Goal: Information Seeking & Learning: Learn about a topic

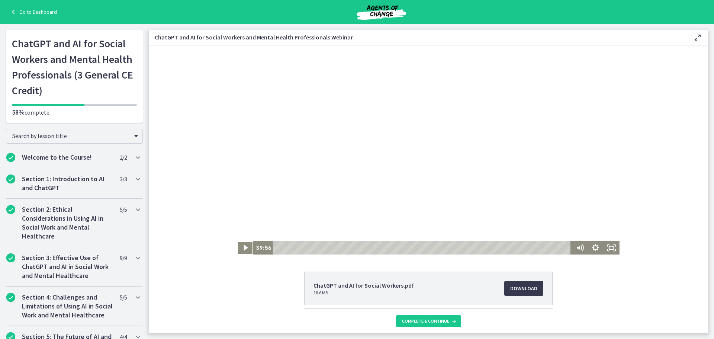
scroll to position [68, 0]
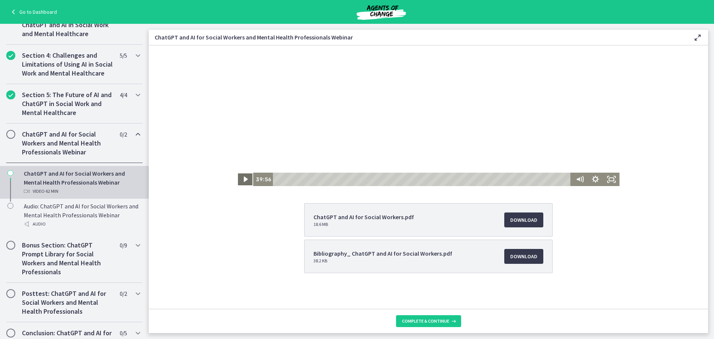
click at [246, 180] on icon "Play Video" at bounding box center [246, 179] width 16 height 13
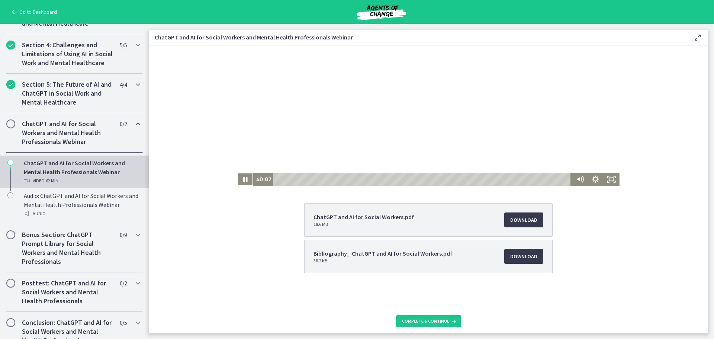
scroll to position [253, 0]
click at [569, 182] on div "1:01:46 1:01:46" at bounding box center [428, 179] width 382 height 13
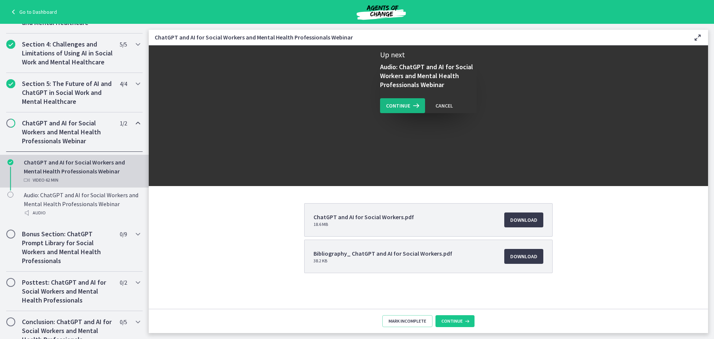
click at [401, 106] on span "Continue" at bounding box center [398, 105] width 24 height 9
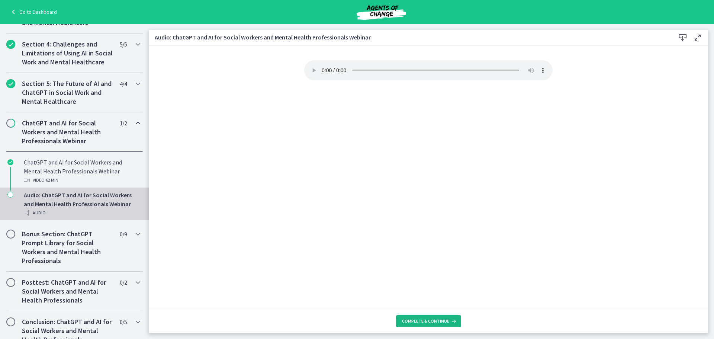
click at [415, 321] on span "Complete & continue" at bounding box center [425, 321] width 47 height 6
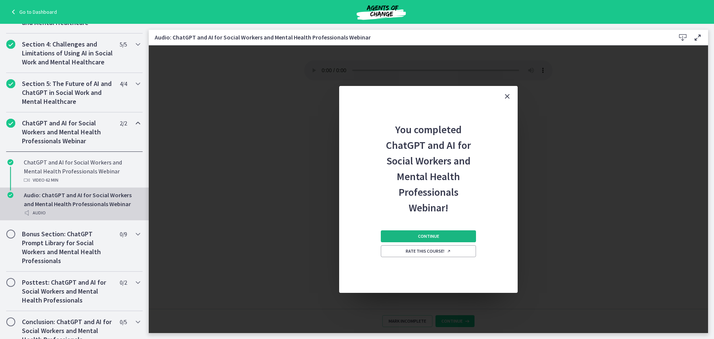
click at [411, 234] on button "Continue" at bounding box center [428, 236] width 95 height 12
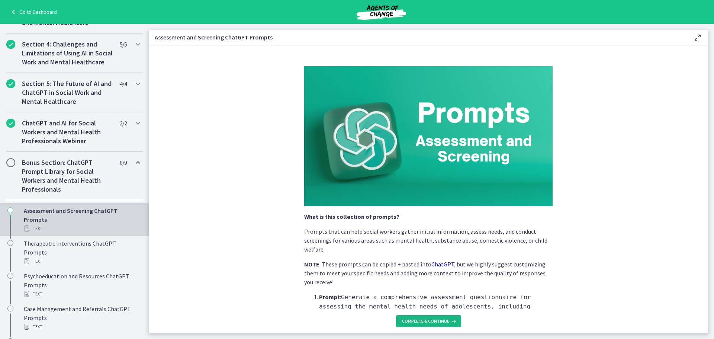
click at [422, 321] on span "Complete & continue" at bounding box center [425, 321] width 47 height 6
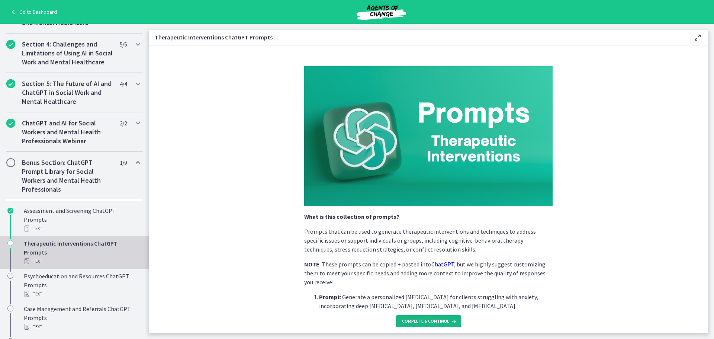
click at [428, 320] on span "Complete & continue" at bounding box center [425, 321] width 47 height 6
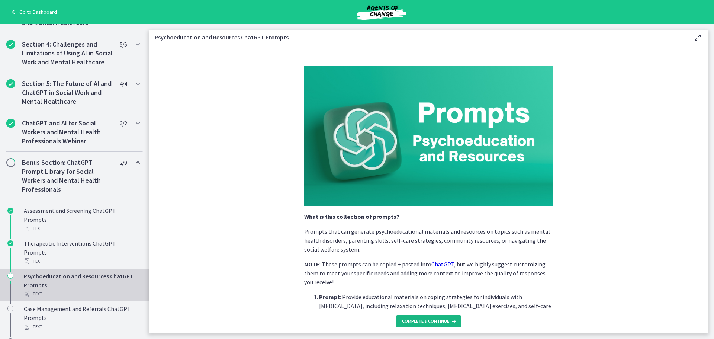
click at [428, 320] on span "Complete & continue" at bounding box center [425, 321] width 47 height 6
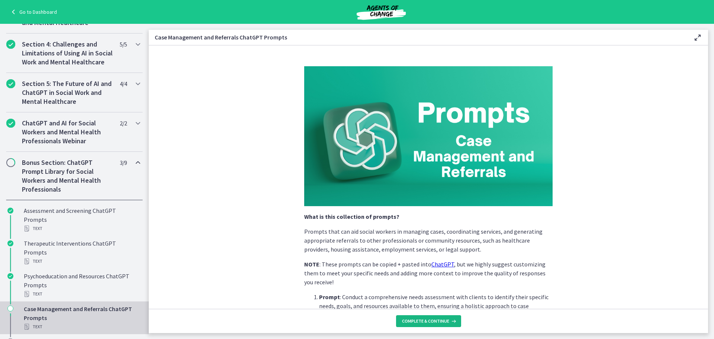
click at [428, 320] on span "Complete & continue" at bounding box center [425, 321] width 47 height 6
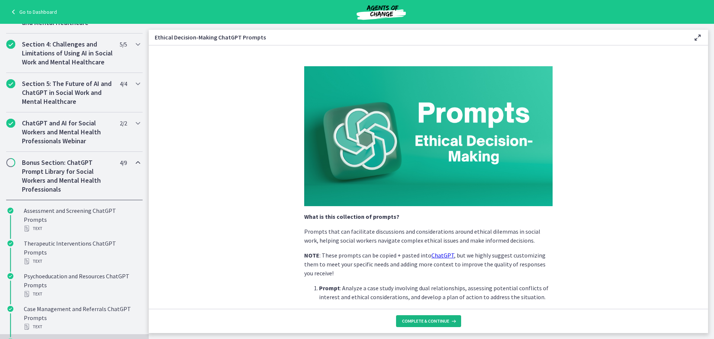
click at [428, 320] on span "Complete & continue" at bounding box center [425, 321] width 47 height 6
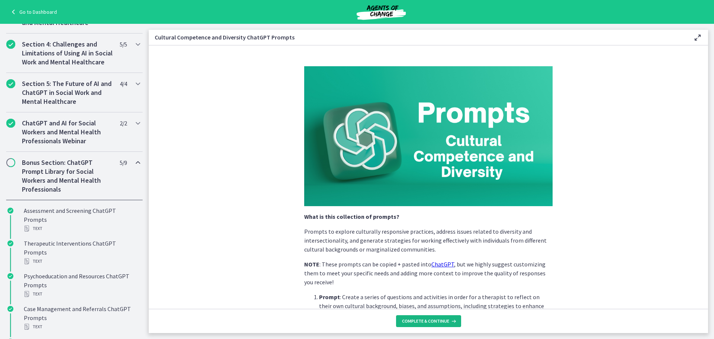
click at [428, 320] on span "Complete & continue" at bounding box center [425, 321] width 47 height 6
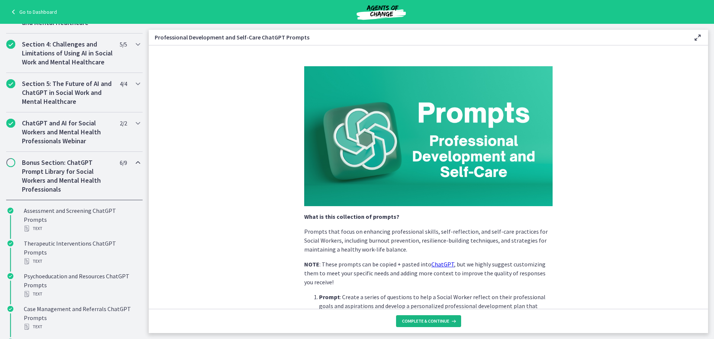
click at [428, 320] on span "Complete & continue" at bounding box center [425, 321] width 47 height 6
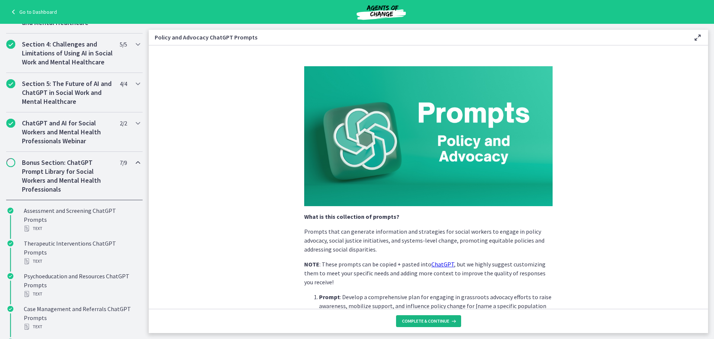
click at [428, 320] on span "Complete & continue" at bounding box center [425, 321] width 47 height 6
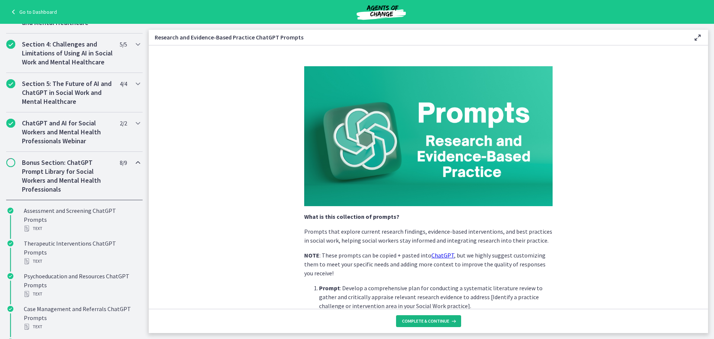
click at [428, 320] on span "Complete & continue" at bounding box center [425, 321] width 47 height 6
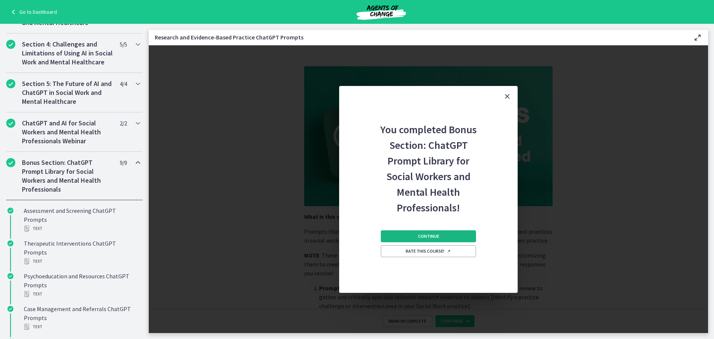
click at [416, 231] on button "Continue" at bounding box center [428, 236] width 95 height 12
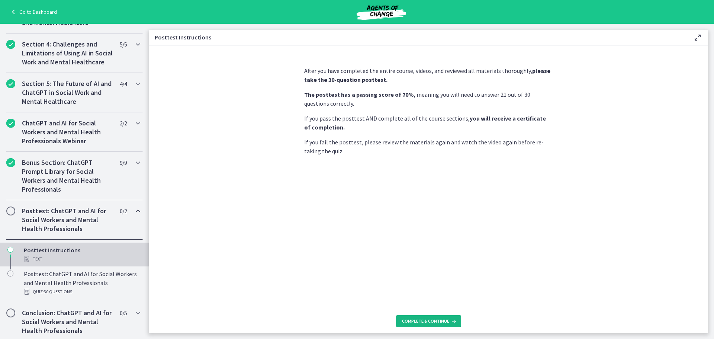
click at [421, 322] on span "Complete & continue" at bounding box center [425, 321] width 47 height 6
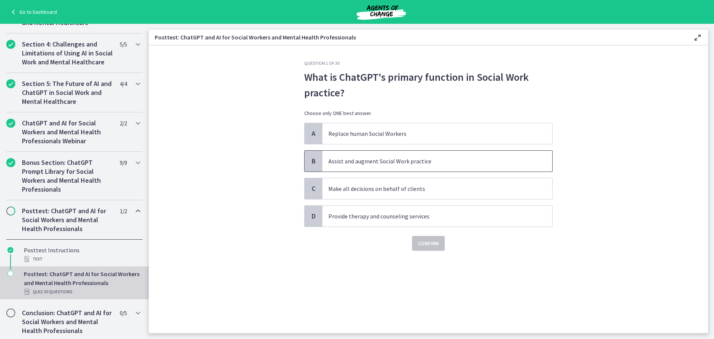
click at [363, 160] on p "Assist and augment Social Work practice" at bounding box center [429, 161] width 203 height 9
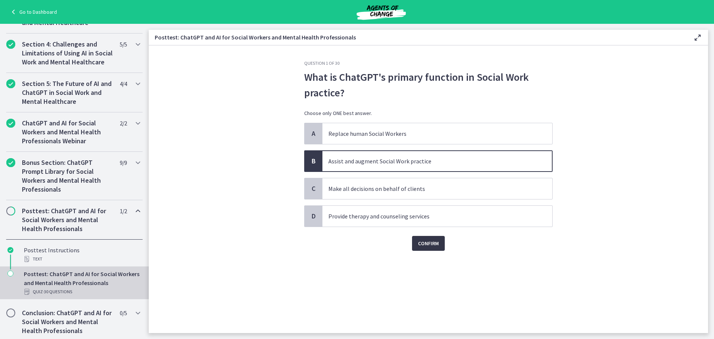
click at [431, 245] on span "Confirm" at bounding box center [428, 243] width 21 height 9
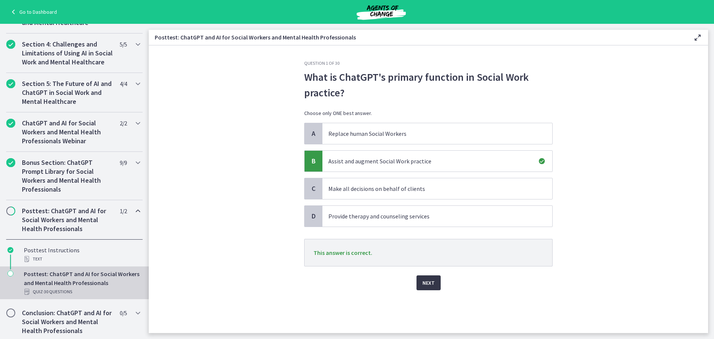
click at [432, 283] on span "Next" at bounding box center [429, 282] width 12 height 9
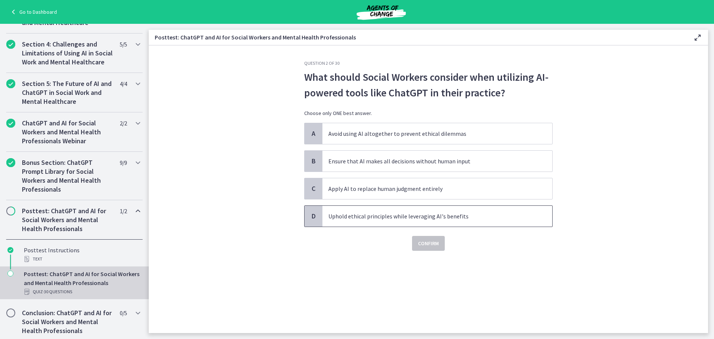
click at [380, 215] on p "Uphold ethical principles while leveraging AI's benefits" at bounding box center [429, 216] width 203 height 9
click at [435, 240] on span "Confirm" at bounding box center [428, 243] width 21 height 9
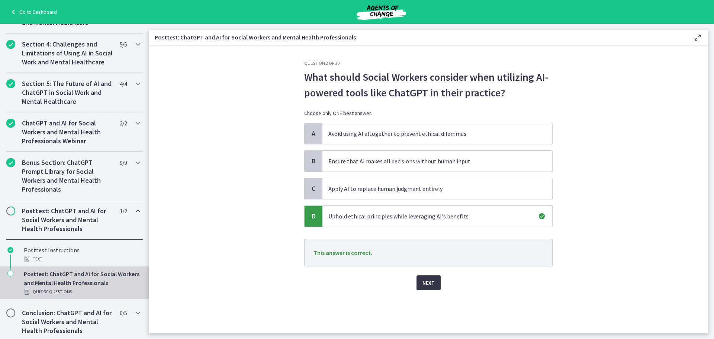
click at [430, 280] on span "Next" at bounding box center [429, 282] width 12 height 9
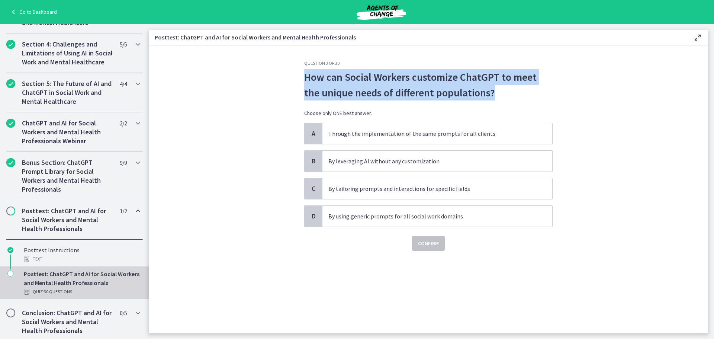
drag, startPoint x: 304, startPoint y: 77, endPoint x: 480, endPoint y: 97, distance: 177.8
click at [480, 97] on div "Question 3 of 30 How can Social Workers customize ChatGPT to meet the unique ne…" at bounding box center [428, 196] width 260 height 273
copy p "How can Social Workers customize ChatGPT to meet the unique needs of different …"
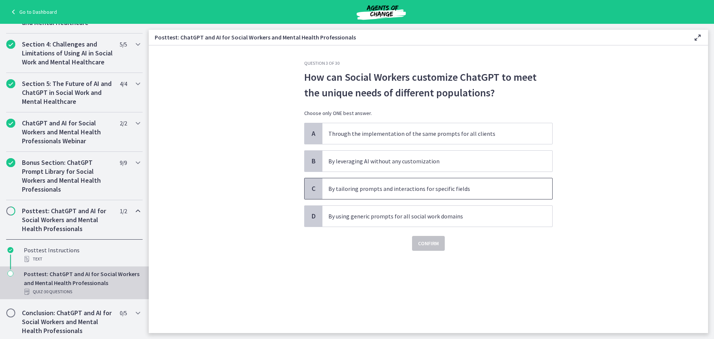
click at [387, 191] on p "By tailoring prompts and interactions for specific fields" at bounding box center [429, 188] width 203 height 9
click at [430, 240] on span "Confirm" at bounding box center [428, 243] width 21 height 9
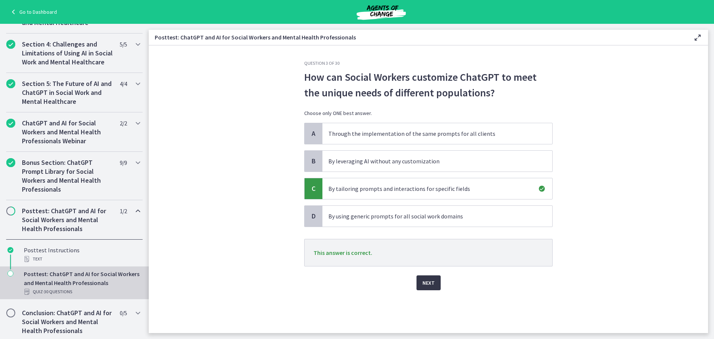
click at [429, 281] on span "Next" at bounding box center [429, 282] width 12 height 9
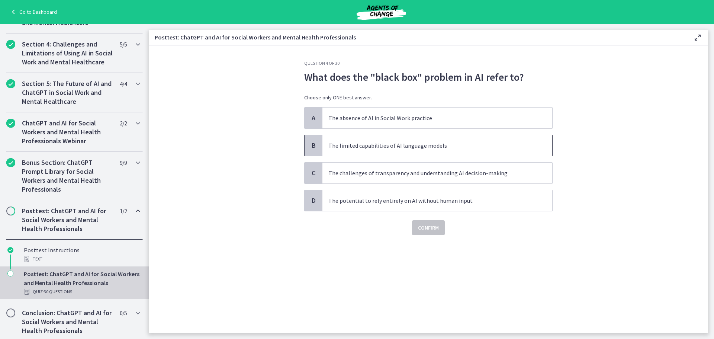
click at [404, 144] on p "The limited capabilities of AI language models" at bounding box center [429, 145] width 203 height 9
click at [429, 222] on button "Confirm" at bounding box center [428, 227] width 33 height 15
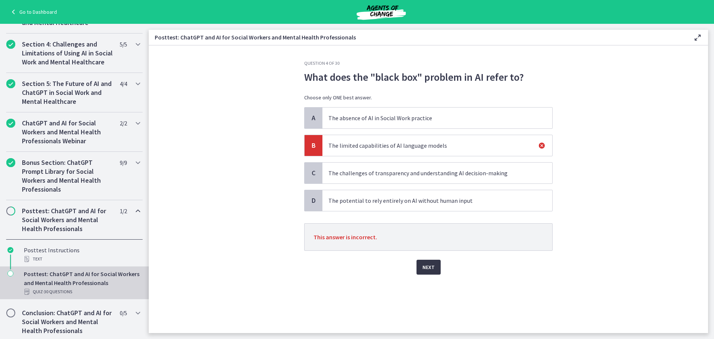
click at [429, 264] on span "Next" at bounding box center [429, 267] width 12 height 9
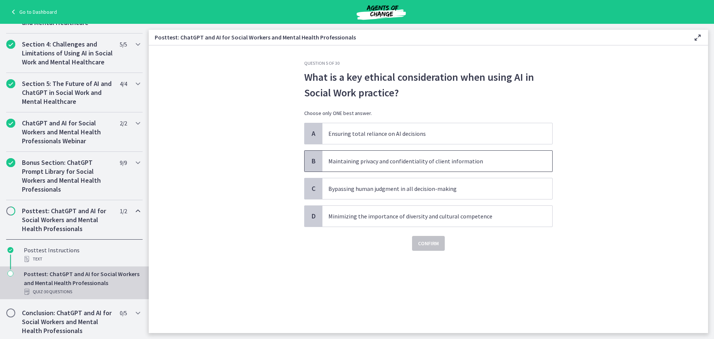
click at [369, 161] on p "Maintaining privacy and confidentiality of client information" at bounding box center [429, 161] width 203 height 9
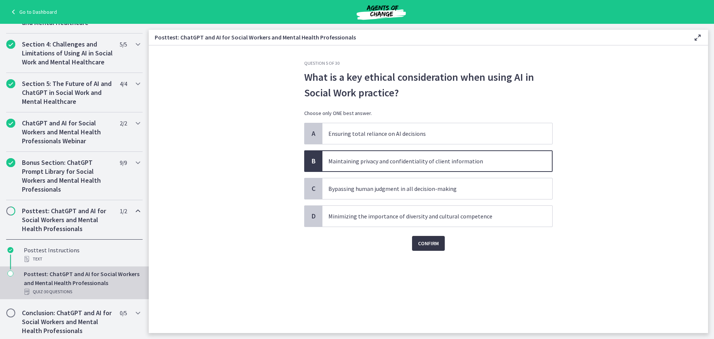
click at [430, 243] on span "Confirm" at bounding box center [428, 243] width 21 height 9
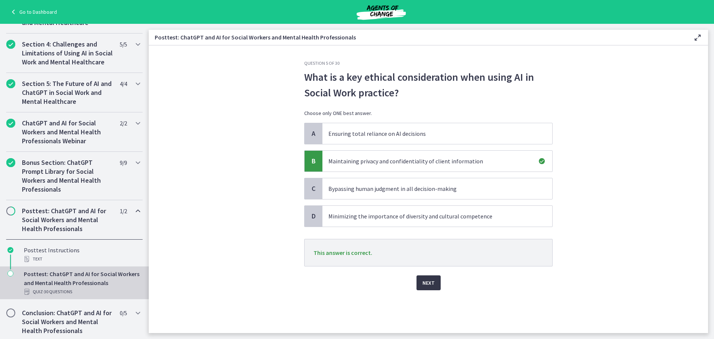
click at [430, 285] on span "Next" at bounding box center [429, 282] width 12 height 9
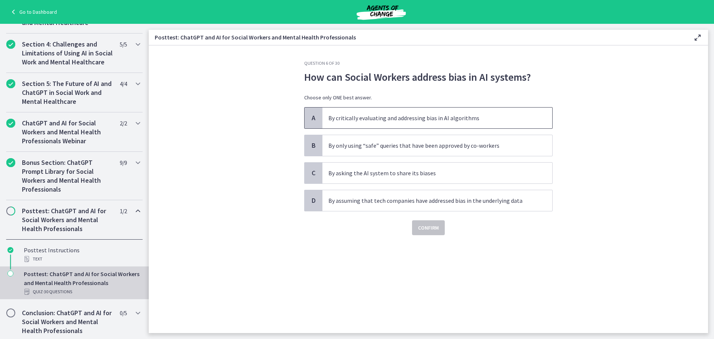
click at [429, 116] on p "By critically evaluating and addressing bias in AI algorithms" at bounding box center [429, 117] width 203 height 9
click at [429, 222] on button "Confirm" at bounding box center [428, 227] width 33 height 15
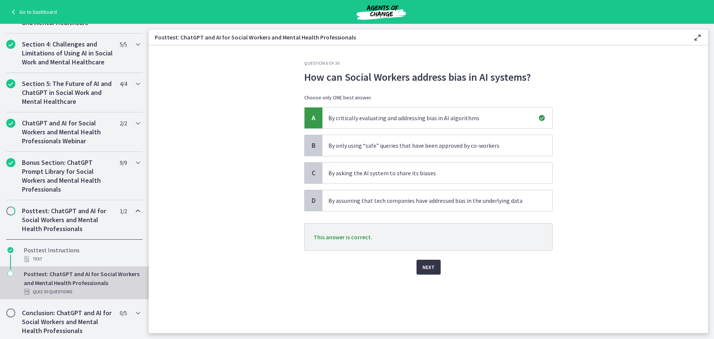
click at [429, 267] on span "Next" at bounding box center [429, 267] width 12 height 9
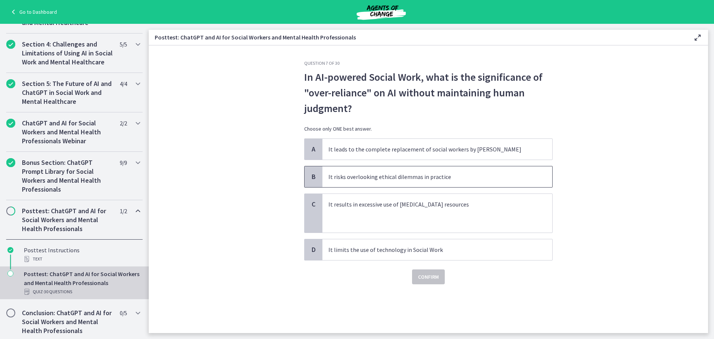
click at [388, 179] on p "It risks overlooking ethical dilemmas in practice" at bounding box center [429, 176] width 203 height 9
click at [422, 278] on span "Confirm" at bounding box center [428, 276] width 21 height 9
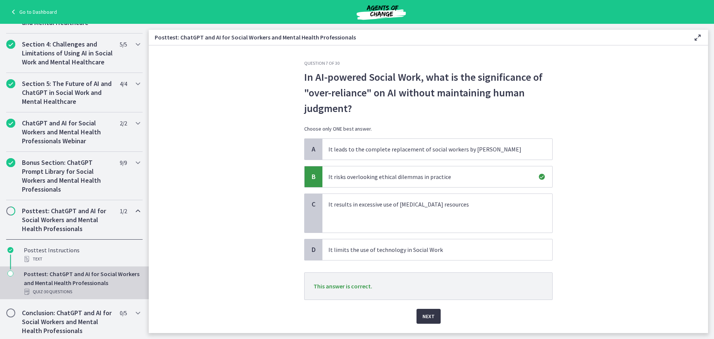
click at [425, 316] on span "Next" at bounding box center [429, 316] width 12 height 9
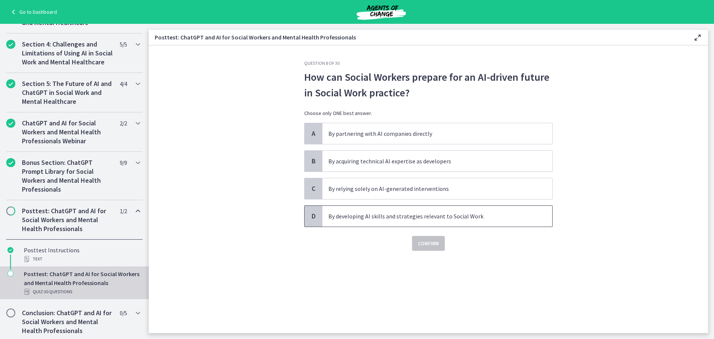
click at [418, 220] on p "By developing AI skills and strategies relevant to Social Work" at bounding box center [429, 216] width 203 height 9
click at [430, 242] on span "Confirm" at bounding box center [428, 243] width 21 height 9
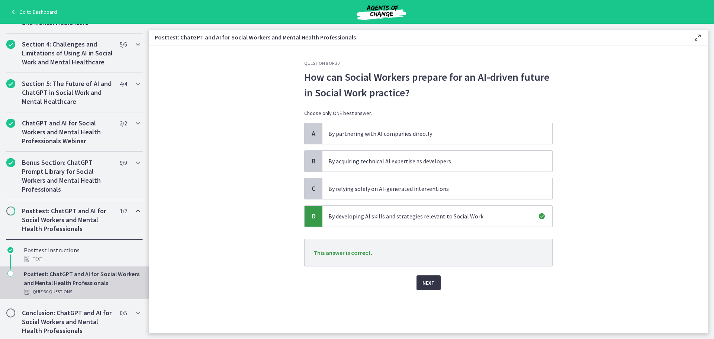
click at [429, 284] on span "Next" at bounding box center [429, 282] width 12 height 9
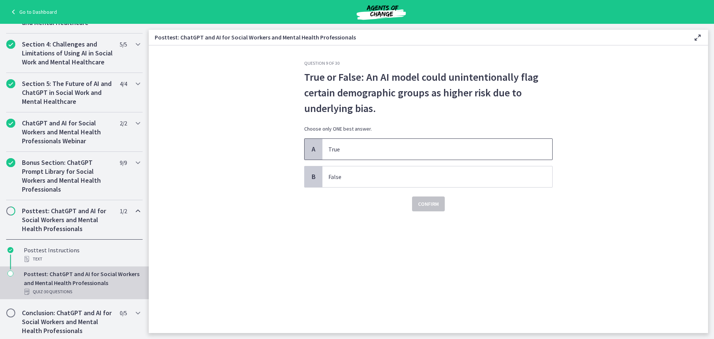
click at [365, 152] on p "True" at bounding box center [429, 149] width 203 height 9
click at [428, 207] on span "Confirm" at bounding box center [428, 203] width 21 height 9
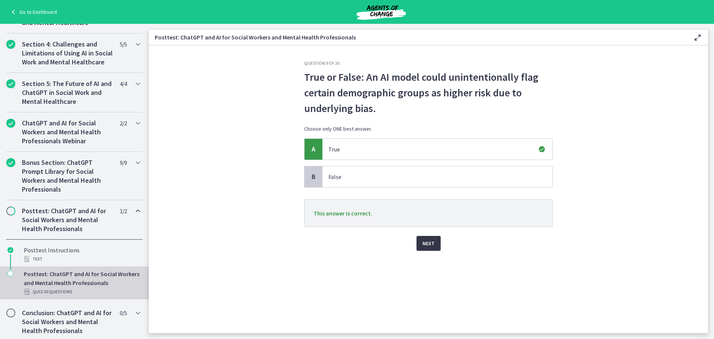
click at [429, 238] on button "Next" at bounding box center [429, 243] width 24 height 15
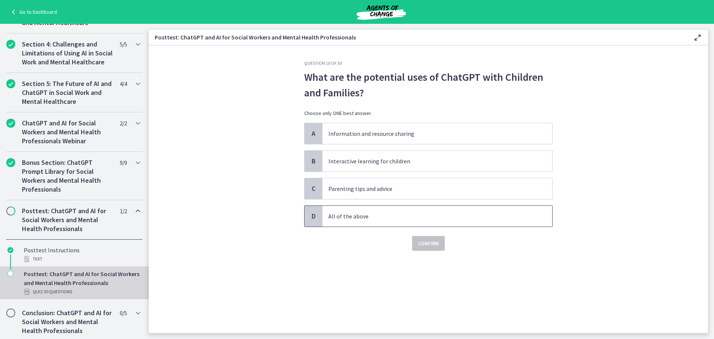
click at [349, 214] on p "All of the above" at bounding box center [429, 216] width 203 height 9
click at [428, 242] on span "Confirm" at bounding box center [428, 243] width 21 height 9
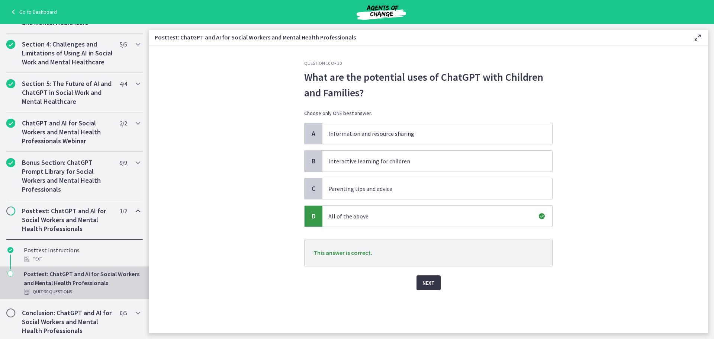
click at [425, 281] on span "Next" at bounding box center [429, 282] width 12 height 9
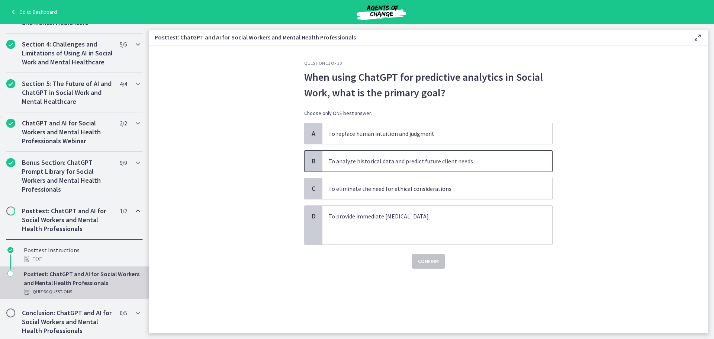
click at [378, 160] on p "To analyze historical data and predict future client needs" at bounding box center [429, 161] width 203 height 9
click at [420, 258] on span "Confirm" at bounding box center [428, 261] width 21 height 9
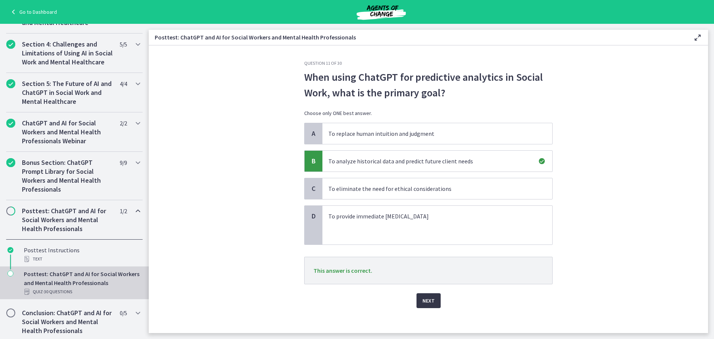
click at [426, 300] on span "Next" at bounding box center [429, 300] width 12 height 9
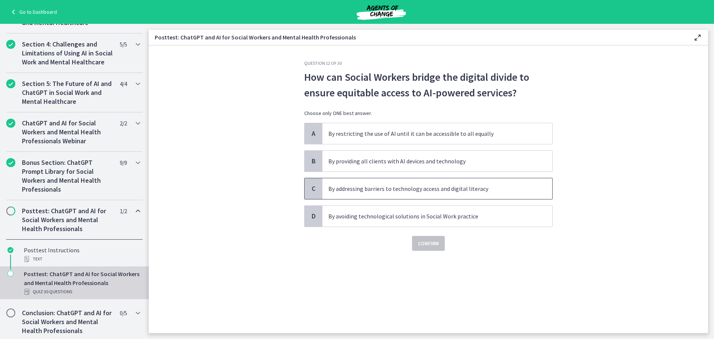
click at [369, 185] on p "By addressing barriers to technology access and digital literacy" at bounding box center [429, 188] width 203 height 9
click at [429, 244] on span "Confirm" at bounding box center [428, 243] width 21 height 9
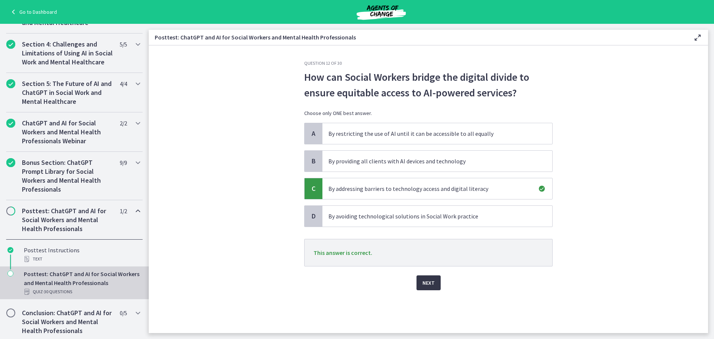
click at [429, 284] on span "Next" at bounding box center [429, 282] width 12 height 9
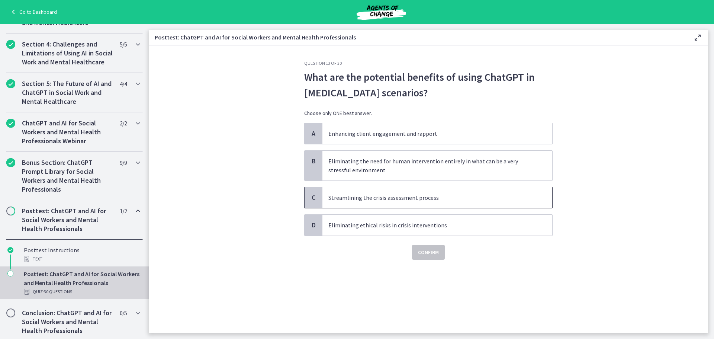
click at [385, 192] on span "Streamlining the crisis assessment process" at bounding box center [438, 197] width 230 height 21
click at [426, 254] on span "Confirm" at bounding box center [428, 252] width 21 height 9
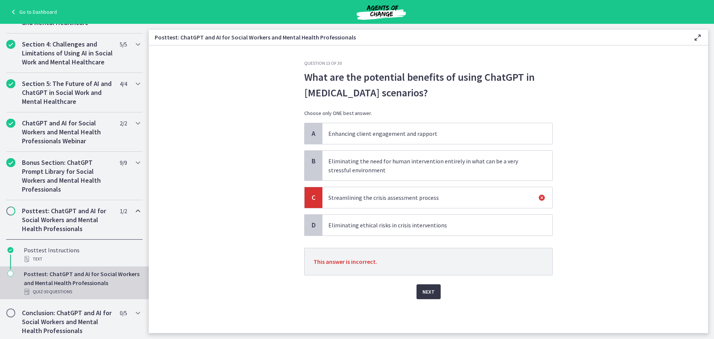
click at [429, 291] on span "Next" at bounding box center [429, 291] width 12 height 9
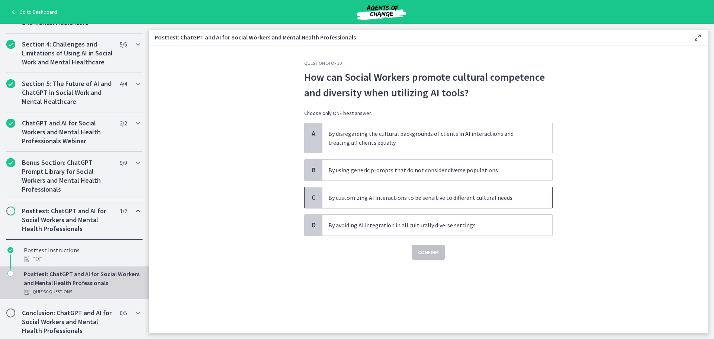
click at [394, 199] on p "By customizing AI interactions to be sensitive to different cultural needs" at bounding box center [429, 197] width 203 height 9
click at [432, 251] on span "Confirm" at bounding box center [428, 252] width 21 height 9
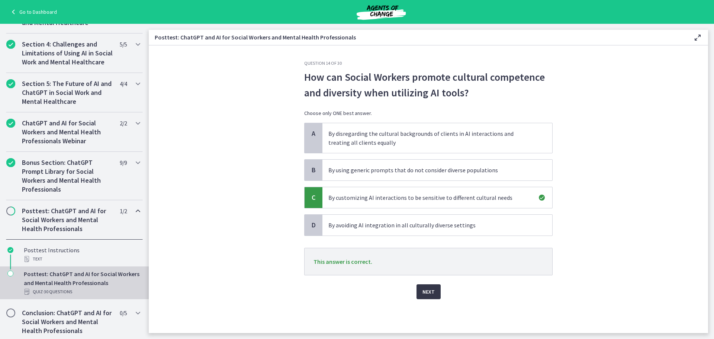
click at [427, 288] on span "Next" at bounding box center [429, 291] width 12 height 9
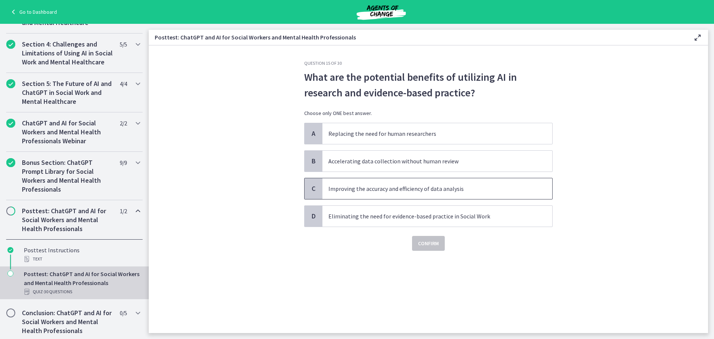
click at [368, 187] on p "Improving the accuracy and efficiency of data analysis" at bounding box center [429, 188] width 203 height 9
click at [427, 238] on button "Confirm" at bounding box center [428, 243] width 33 height 15
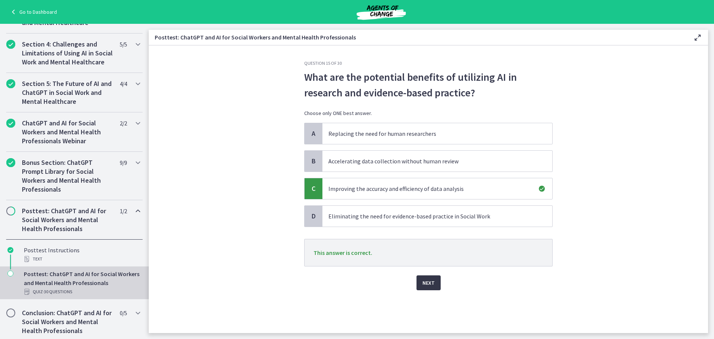
click at [433, 283] on span "Next" at bounding box center [429, 282] width 12 height 9
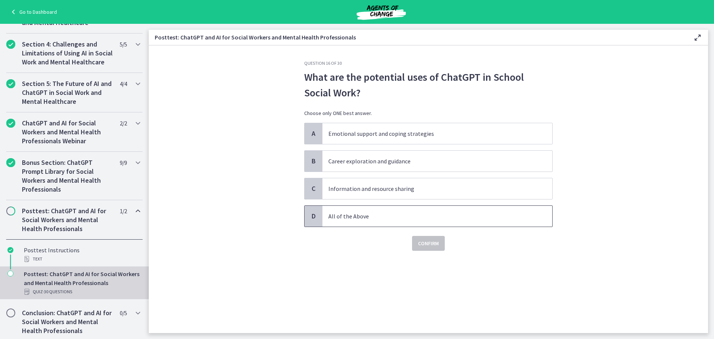
click at [350, 217] on p "All of the Above" at bounding box center [429, 216] width 203 height 9
click at [424, 243] on span "Confirm" at bounding box center [428, 243] width 21 height 9
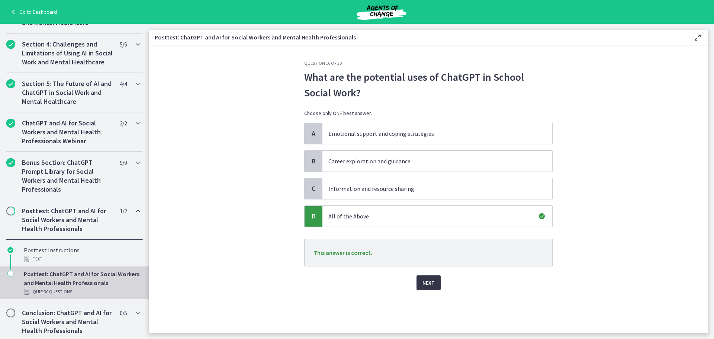
click at [426, 281] on span "Next" at bounding box center [429, 282] width 12 height 9
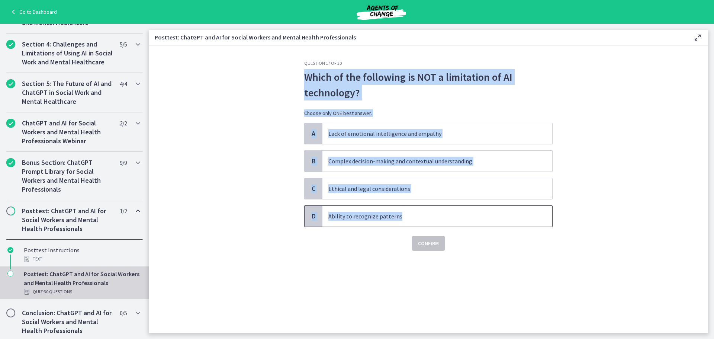
drag, startPoint x: 304, startPoint y: 76, endPoint x: 405, endPoint y: 212, distance: 169.7
click at [405, 212] on div "Question 17 of 30 Which of the following is NOT a limitation of AI technology? …" at bounding box center [428, 155] width 249 height 190
copy div "Which of the following is NOT a limitation of AI technology? Choose only ONE be…"
click at [502, 138] on span "Lack of emotional intelligence and empathy" at bounding box center [438, 133] width 230 height 21
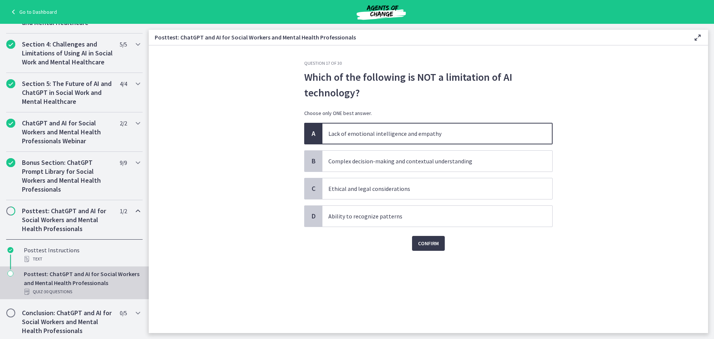
click at [391, 135] on p "Lack of emotional intelligence and empathy" at bounding box center [429, 133] width 203 height 9
click at [425, 244] on span "Confirm" at bounding box center [428, 243] width 21 height 9
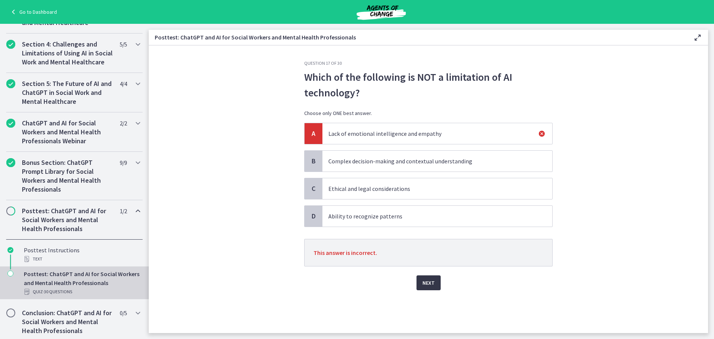
click at [429, 279] on span "Next" at bounding box center [429, 282] width 12 height 9
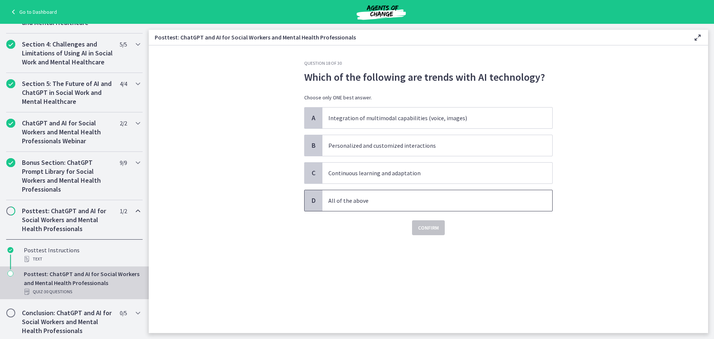
click at [362, 195] on span "All of the above" at bounding box center [438, 200] width 230 height 21
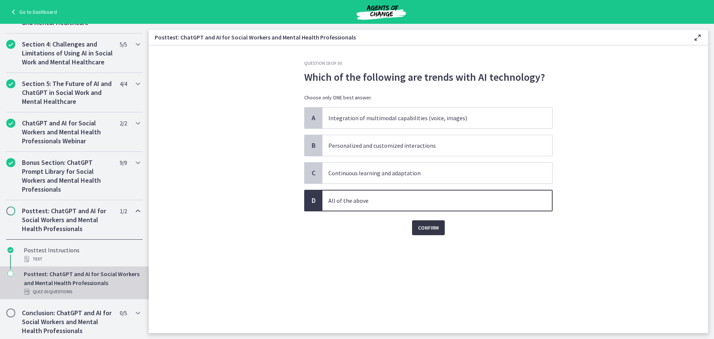
click at [431, 223] on span "Confirm" at bounding box center [428, 227] width 21 height 9
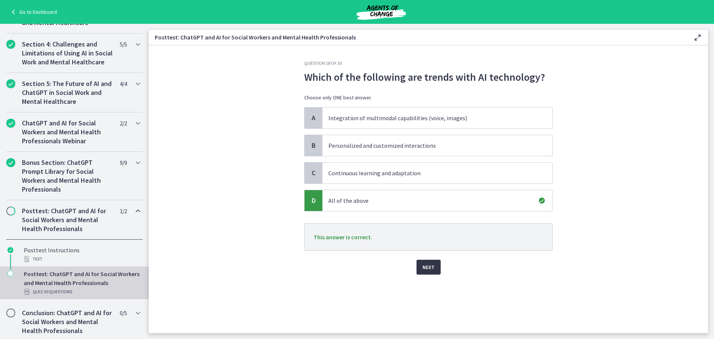
click at [431, 264] on span "Next" at bounding box center [429, 267] width 12 height 9
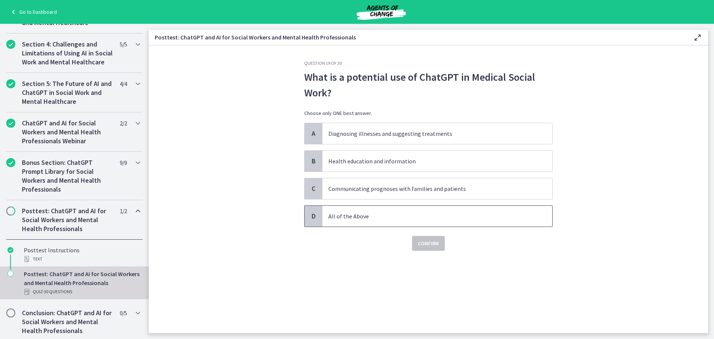
click at [376, 215] on p "All of the Above" at bounding box center [429, 216] width 203 height 9
click at [434, 242] on span "Confirm" at bounding box center [428, 243] width 21 height 9
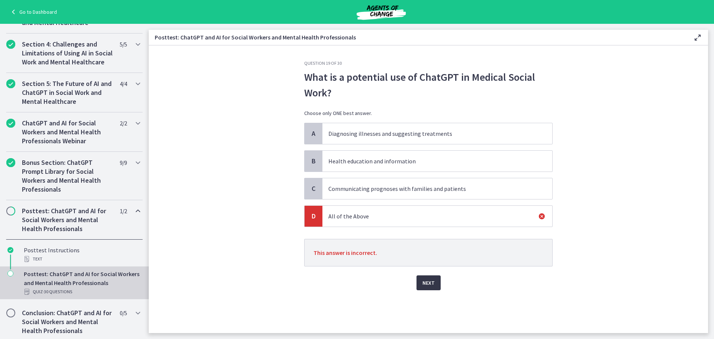
click at [434, 286] on span "Next" at bounding box center [429, 282] width 12 height 9
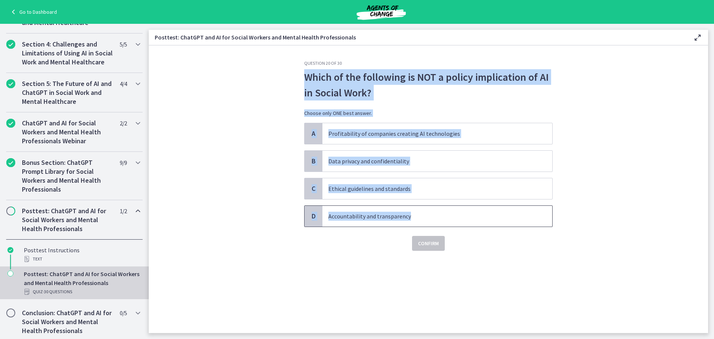
drag, startPoint x: 304, startPoint y: 77, endPoint x: 420, endPoint y: 216, distance: 181.7
click at [420, 216] on div "Question 20 of 30 Which of the following is NOT a policy implication of AI in S…" at bounding box center [428, 196] width 260 height 273
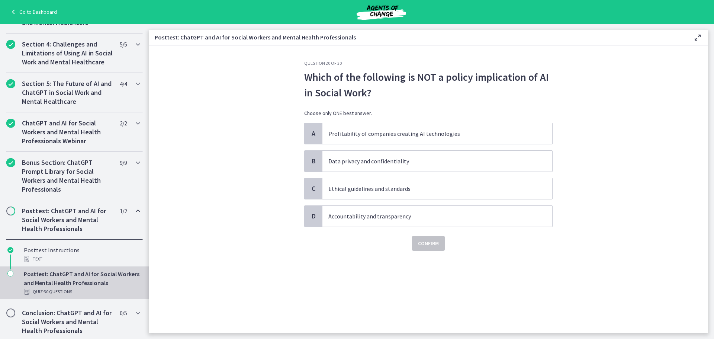
drag, startPoint x: 459, startPoint y: 256, endPoint x: 305, endPoint y: 74, distance: 238.4
click at [305, 74] on p "Which of the following is NOT a policy implication of AI in Social Work?" at bounding box center [428, 84] width 249 height 31
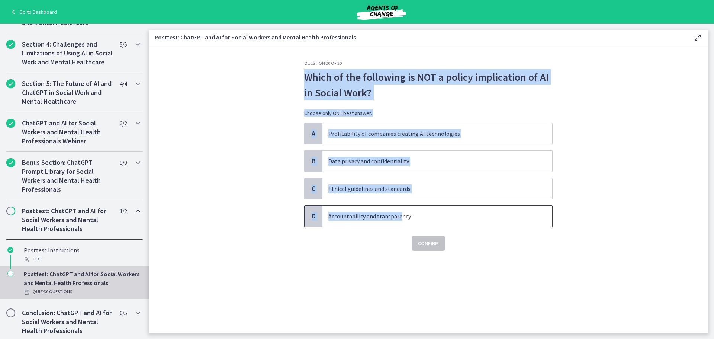
drag, startPoint x: 305, startPoint y: 75, endPoint x: 399, endPoint y: 213, distance: 166.5
click at [399, 213] on div "Question 20 of 30 Which of the following is NOT a policy implication of AI in S…" at bounding box center [428, 155] width 249 height 190
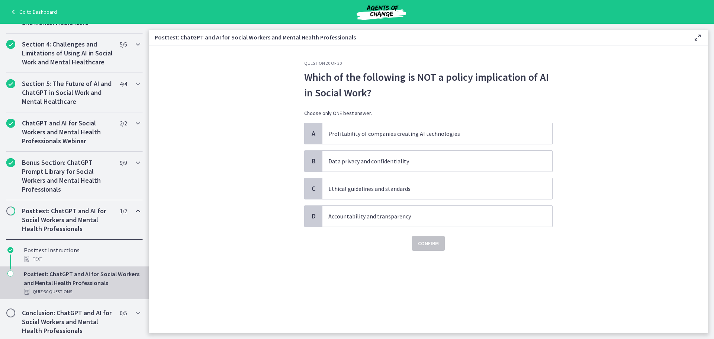
click at [355, 62] on h3 "Question 20 of 30" at bounding box center [428, 63] width 249 height 6
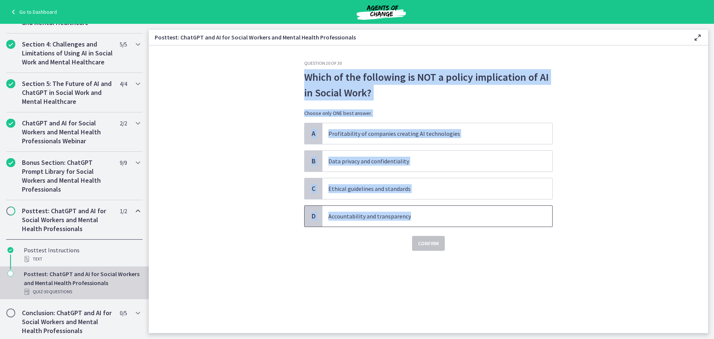
drag, startPoint x: 307, startPoint y: 77, endPoint x: 417, endPoint y: 224, distance: 183.3
click at [417, 224] on div "Question 20 of 30 Which of the following is NOT a policy implication of AI in S…" at bounding box center [428, 155] width 249 height 190
copy div "Which of the following is NOT a policy implication of AI in Social Work? Choose…"
click at [356, 134] on p "Profitability of companies creating AI technologies" at bounding box center [429, 133] width 203 height 9
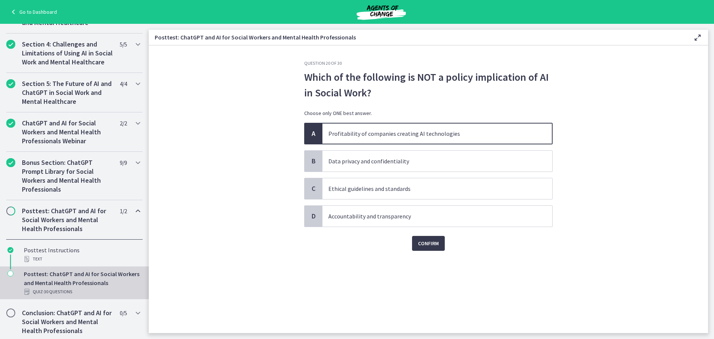
click at [367, 135] on p "Profitability of companies creating AI technologies" at bounding box center [429, 133] width 203 height 9
click at [434, 244] on span "Confirm" at bounding box center [428, 243] width 21 height 9
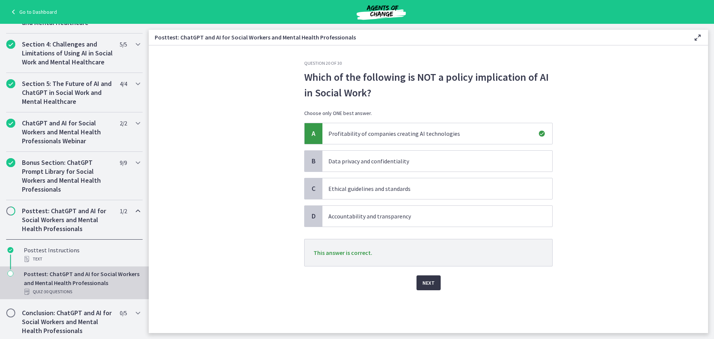
click at [433, 280] on span "Next" at bounding box center [429, 282] width 12 height 9
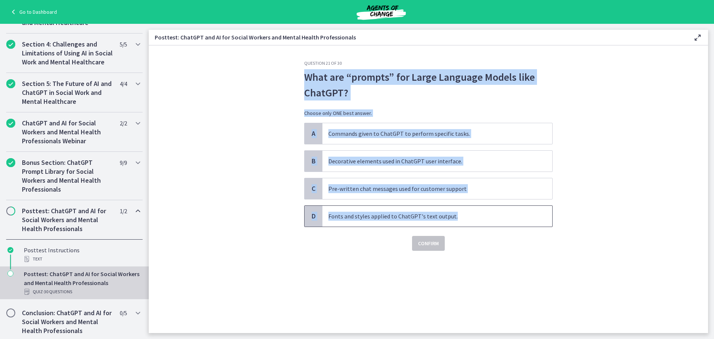
drag, startPoint x: 306, startPoint y: 76, endPoint x: 459, endPoint y: 223, distance: 212.0
click at [459, 223] on div "Question 21 of 30 What are “prompts” for Large Language Models like ChatGPT? Ch…" at bounding box center [428, 155] width 249 height 190
copy div "What are “prompts” for Large Language Models like ChatGPT? Choose only ONE best…"
click at [360, 136] on p "Commands given to ChatGPT to perform specific tasks." at bounding box center [429, 133] width 203 height 9
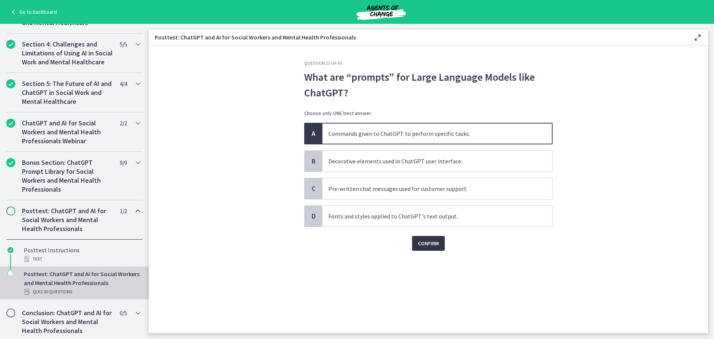
click at [427, 244] on span "Confirm" at bounding box center [428, 243] width 21 height 9
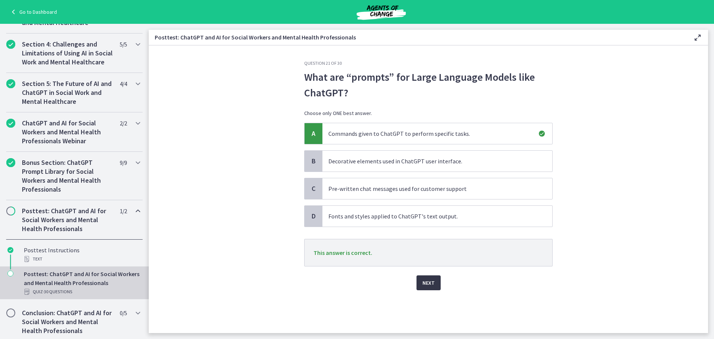
click at [426, 282] on span "Next" at bounding box center [429, 282] width 12 height 9
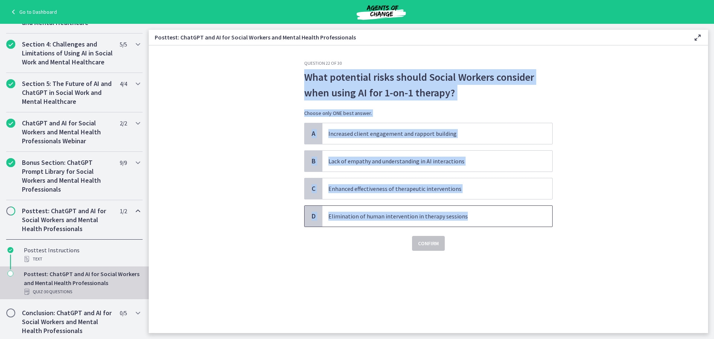
drag, startPoint x: 307, startPoint y: 76, endPoint x: 471, endPoint y: 219, distance: 218.0
click at [471, 219] on div "Question 22 of 30 What potential risks should Social Workers consider when usin…" at bounding box center [428, 155] width 249 height 190
copy div "What potential risks should Social Workers consider when using AI for 1-on-1 th…"
click at [372, 156] on span "Lack of empathy and understanding in AI interactions" at bounding box center [438, 161] width 230 height 21
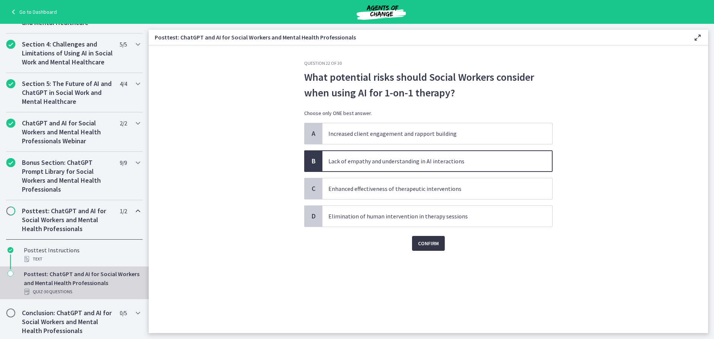
click at [431, 244] on span "Confirm" at bounding box center [428, 243] width 21 height 9
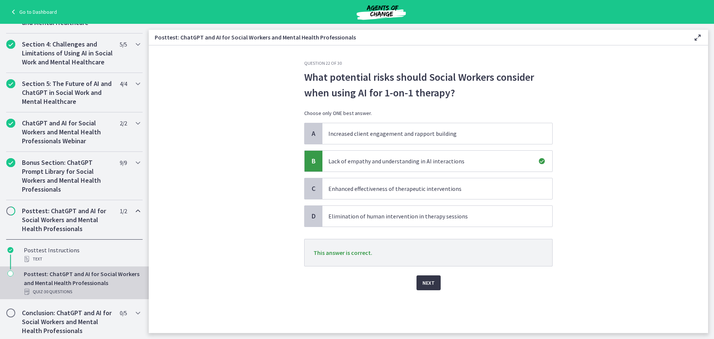
click at [428, 283] on span "Next" at bounding box center [429, 282] width 12 height 9
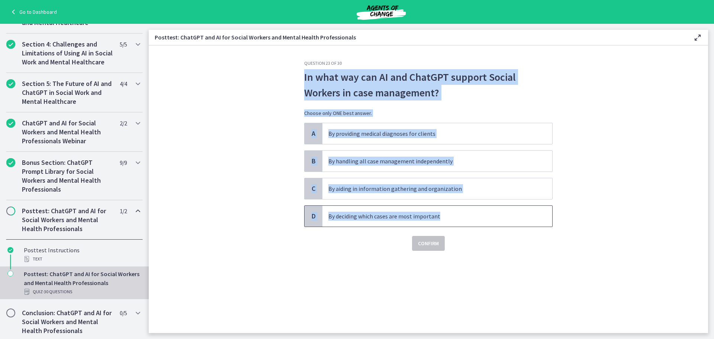
drag, startPoint x: 304, startPoint y: 74, endPoint x: 453, endPoint y: 226, distance: 212.8
click at [453, 226] on div "Question 23 of 30 In what way can AI and ChatGPT support Social Workers in case…" at bounding box center [428, 196] width 260 height 273
copy div "In what way can AI and ChatGPT support Social Workers in case management? Choos…"
click at [348, 187] on p "By aiding in information gathering and organization" at bounding box center [429, 188] width 203 height 9
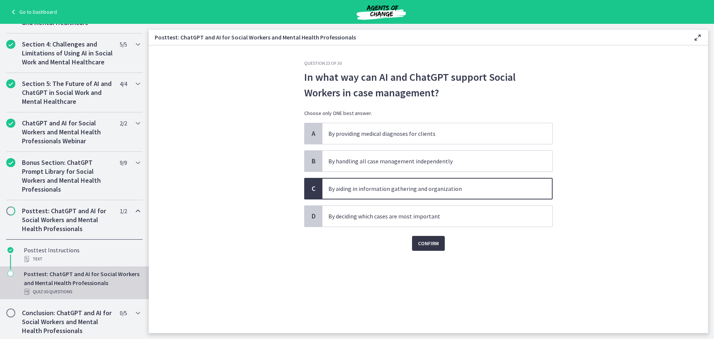
click at [429, 243] on span "Confirm" at bounding box center [428, 243] width 21 height 9
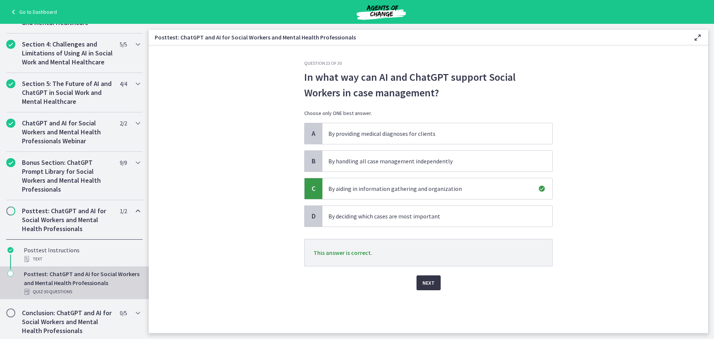
click at [430, 286] on span "Next" at bounding box center [429, 282] width 12 height 9
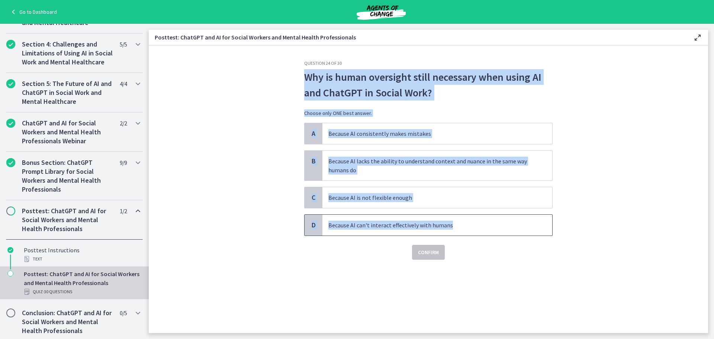
drag, startPoint x: 304, startPoint y: 74, endPoint x: 461, endPoint y: 230, distance: 220.7
click at [461, 230] on div "Question 24 of 30 Why is human oversight still necessary when using AI and Chat…" at bounding box center [428, 196] width 260 height 273
copy div "Why is human oversight still necessary when using AI and ChatGPT in Social Work…"
click at [346, 167] on p "Because AI lacks the ability to understand context and nuance in the same way h…" at bounding box center [429, 166] width 203 height 18
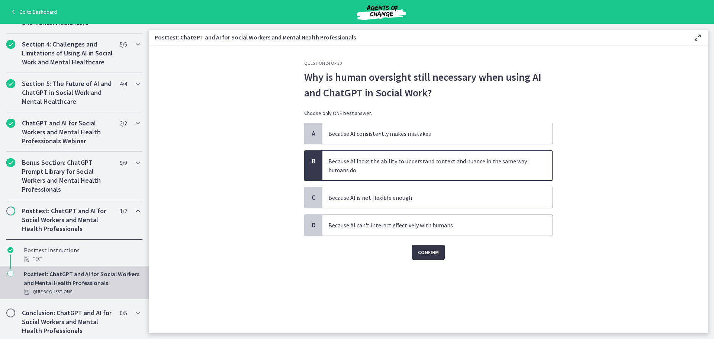
click at [430, 254] on span "Confirm" at bounding box center [428, 252] width 21 height 9
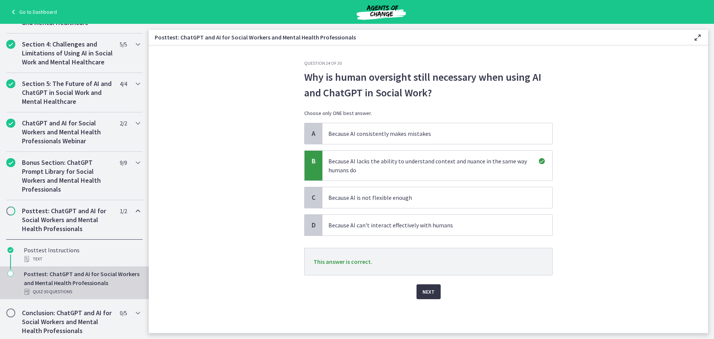
click at [434, 289] on span "Next" at bounding box center [429, 291] width 12 height 9
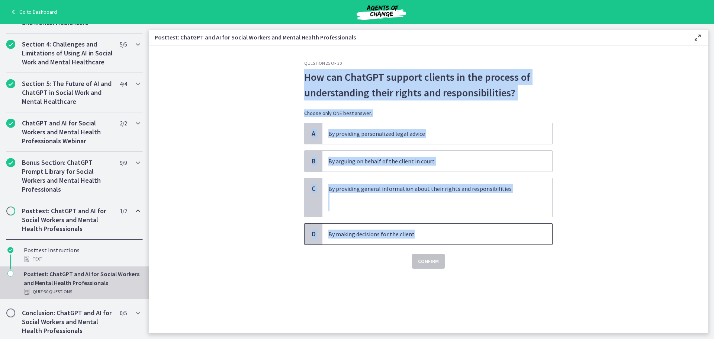
drag, startPoint x: 304, startPoint y: 77, endPoint x: 466, endPoint y: 240, distance: 230.4
click at [466, 240] on div "Question 25 of 30 How can ChatGPT support clients in the process of understandi…" at bounding box center [428, 164] width 249 height 208
copy div "How can ChatGPT support clients in the process of understanding their rights an…"
click at [360, 185] on p "By providing general information about their rights and responsibilities" at bounding box center [429, 188] width 203 height 9
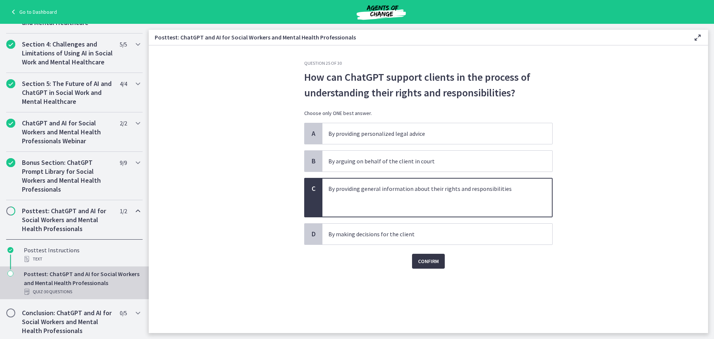
click at [430, 263] on span "Confirm" at bounding box center [428, 261] width 21 height 9
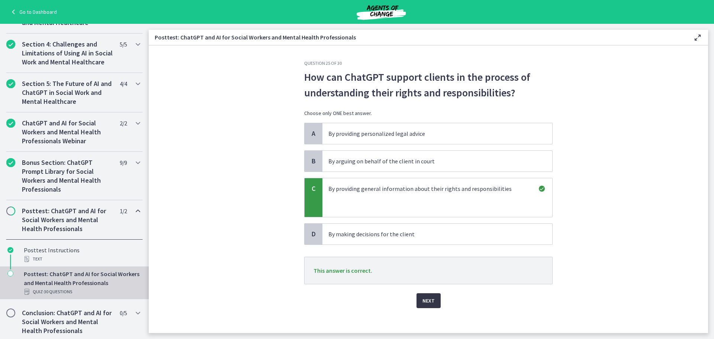
click at [428, 298] on span "Next" at bounding box center [429, 300] width 12 height 9
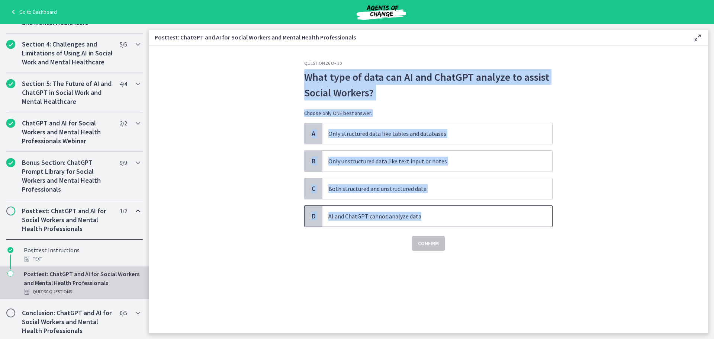
drag, startPoint x: 305, startPoint y: 74, endPoint x: 421, endPoint y: 217, distance: 184.0
click at [421, 217] on div "Question 26 of 30 What type of data can AI and ChatGPT analyze to assist Social…" at bounding box center [428, 155] width 249 height 190
copy div "What type of data can AI and ChatGPT analyze to assist Social Workers? Choose o…"
click at [397, 189] on p "Both structured and unstructured data" at bounding box center [429, 188] width 203 height 9
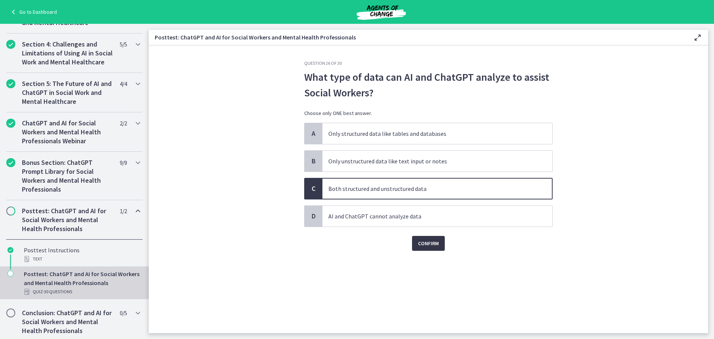
click at [429, 243] on span "Confirm" at bounding box center [428, 243] width 21 height 9
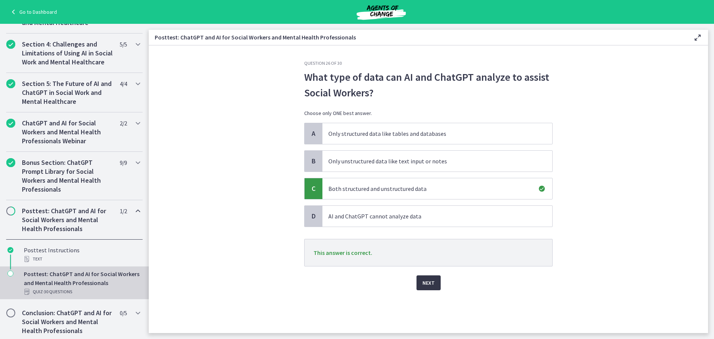
click at [430, 279] on span "Next" at bounding box center [429, 282] width 12 height 9
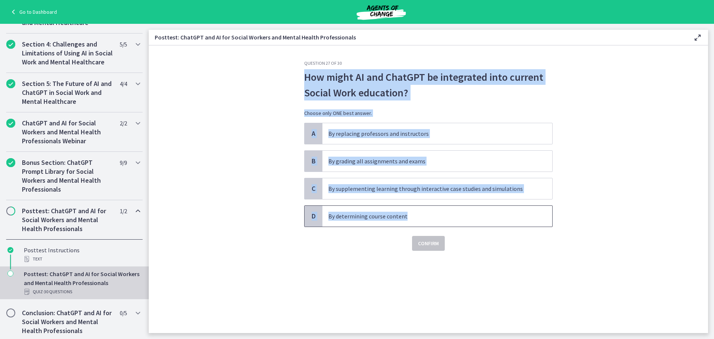
drag, startPoint x: 307, startPoint y: 76, endPoint x: 418, endPoint y: 203, distance: 169.0
click at [421, 209] on div "Question 27 of 30 How might AI and ChatGPT be integrated into current Social Wo…" at bounding box center [428, 155] width 249 height 190
copy div "How might AI and ChatGPT be integrated into current Social Work education? Choo…"
click at [354, 189] on p "By supplementing learning through interactive case studies and simulations" at bounding box center [429, 188] width 203 height 9
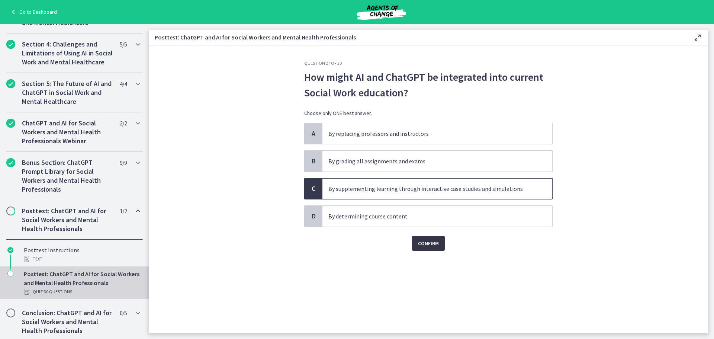
click at [433, 241] on span "Confirm" at bounding box center [428, 243] width 21 height 9
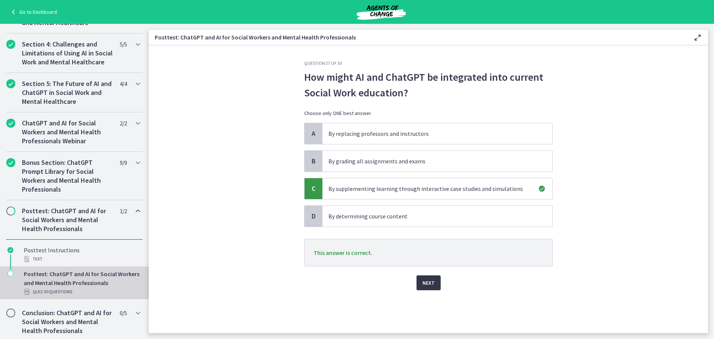
click at [432, 284] on span "Next" at bounding box center [429, 282] width 12 height 9
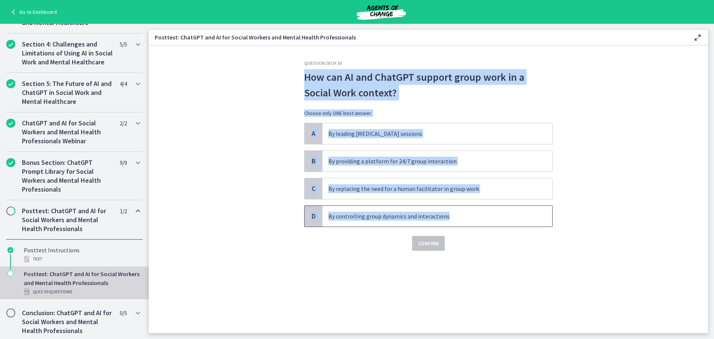
drag, startPoint x: 305, startPoint y: 78, endPoint x: 449, endPoint y: 225, distance: 205.4
click at [449, 225] on div "Question 28 of 30 How can AI and ChatGPT support group work in a Social Work co…" at bounding box center [428, 155] width 249 height 190
click at [353, 160] on p "By providing a platform for 24/7 group interaction" at bounding box center [429, 161] width 203 height 9
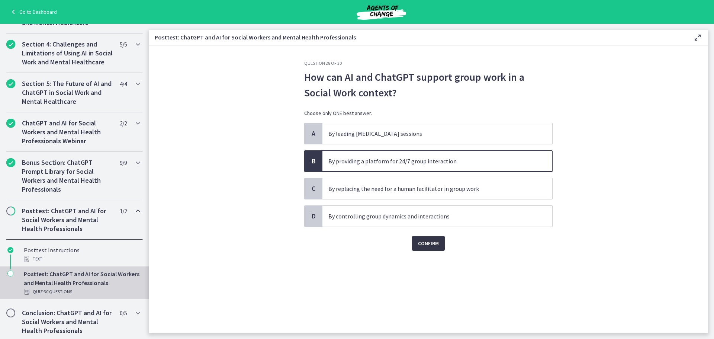
click at [429, 244] on span "Confirm" at bounding box center [428, 243] width 21 height 9
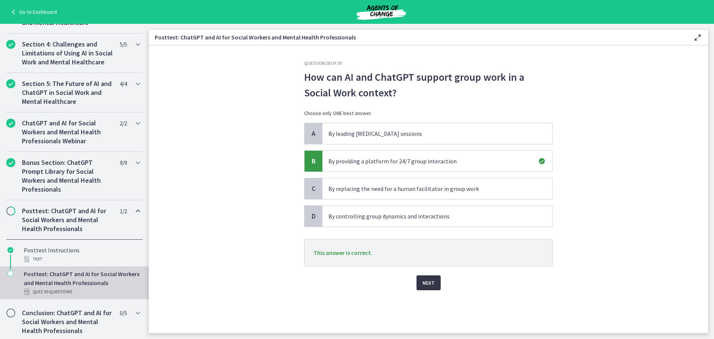
click at [434, 279] on span "Next" at bounding box center [429, 282] width 12 height 9
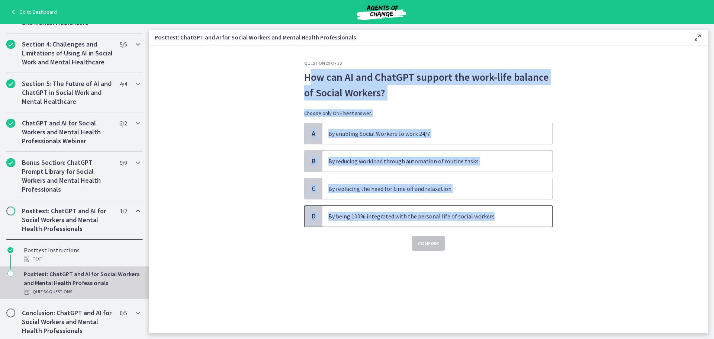
drag, startPoint x: 332, startPoint y: 78, endPoint x: 498, endPoint y: 223, distance: 219.9
click at [498, 223] on div "Question 29 of 30 How can AI and ChatGPT support the work-life balance of Socia…" at bounding box center [428, 155] width 249 height 190
click at [344, 159] on p "By reducing workload through automation of routine tasks" at bounding box center [429, 161] width 203 height 9
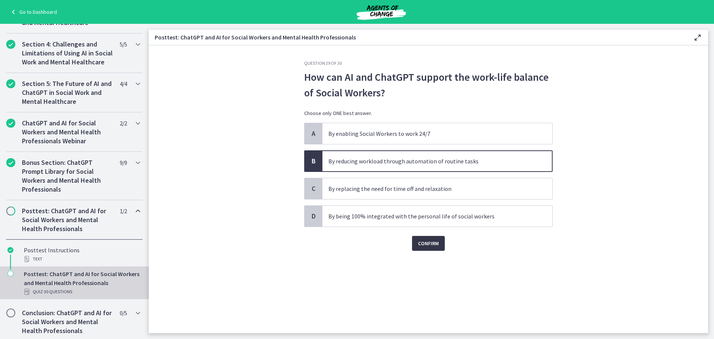
click at [427, 243] on span "Confirm" at bounding box center [428, 243] width 21 height 9
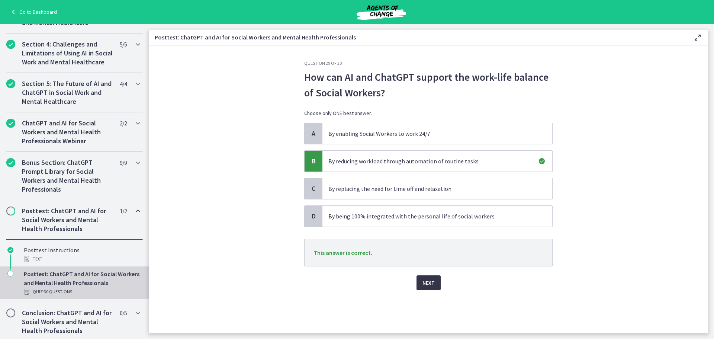
click at [431, 281] on span "Next" at bounding box center [429, 282] width 12 height 9
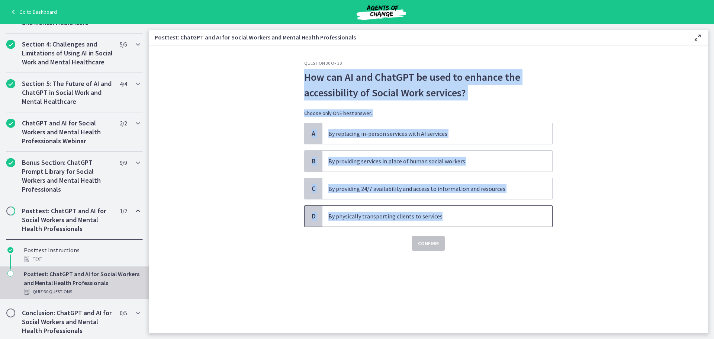
drag, startPoint x: 306, startPoint y: 78, endPoint x: 453, endPoint y: 217, distance: 201.8
click at [453, 217] on div "Question 30 of 30 How can AI and ChatGPT be used to enhance the accessibility o…" at bounding box center [428, 155] width 249 height 190
click at [375, 186] on p "By providing 24/7 availability and access to information and resources" at bounding box center [429, 188] width 203 height 9
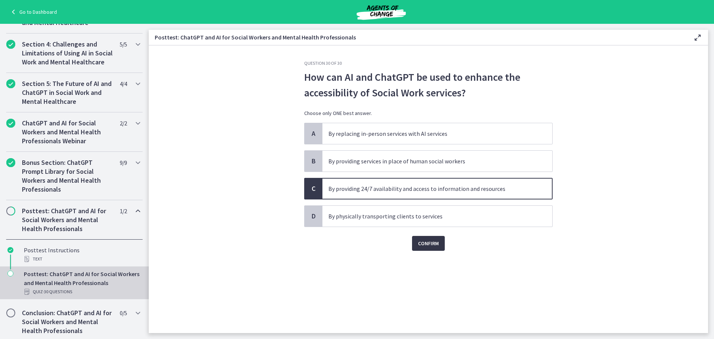
click at [427, 243] on span "Confirm" at bounding box center [428, 243] width 21 height 9
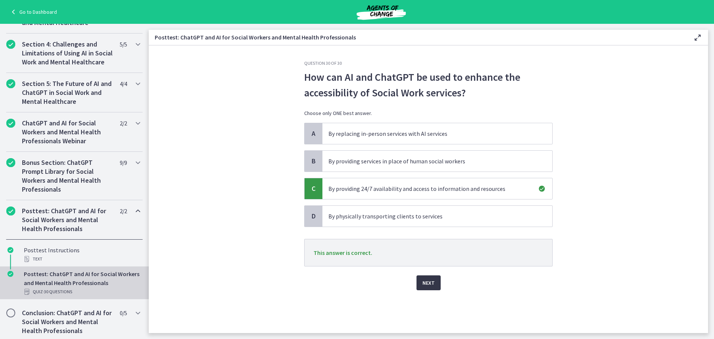
click at [426, 281] on span "Next" at bounding box center [429, 282] width 12 height 9
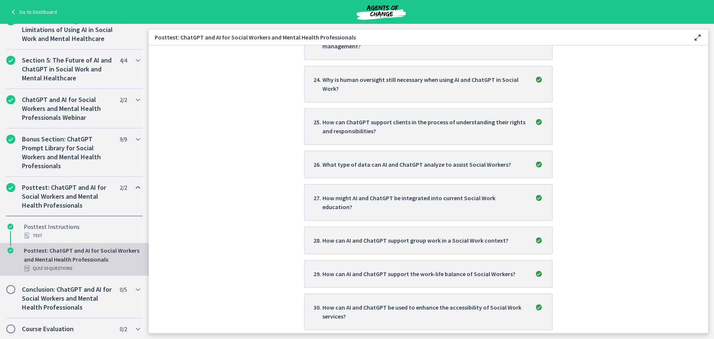
scroll to position [286, 0]
click at [54, 291] on h2 "Conclusion: ChatGPT and AI for Social Workers and Mental Health Professionals" at bounding box center [67, 297] width 91 height 27
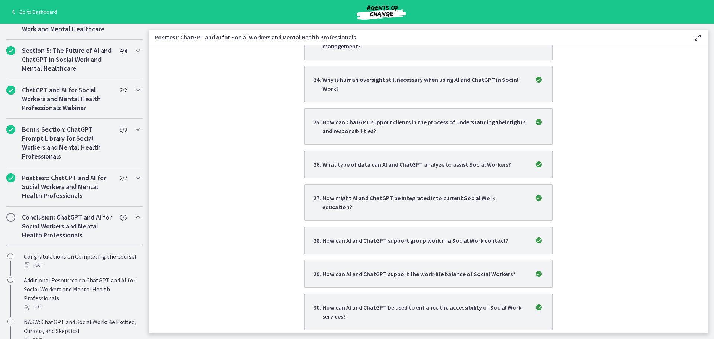
click at [61, 237] on h2 "Conclusion: ChatGPT and AI for Social Workers and Mental Health Professionals" at bounding box center [67, 226] width 91 height 27
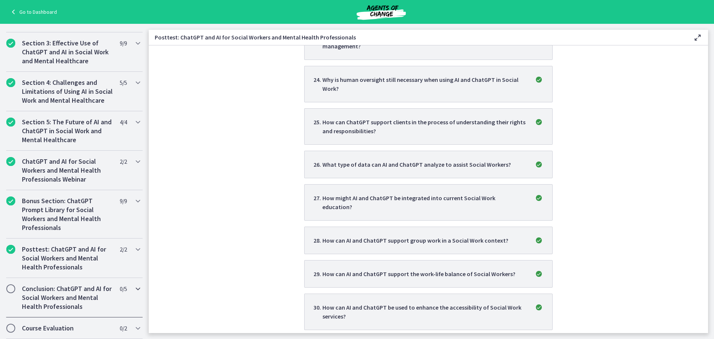
click at [51, 293] on h2 "Conclusion: ChatGPT and AI for Social Workers and Mental Health Professionals" at bounding box center [67, 297] width 91 height 27
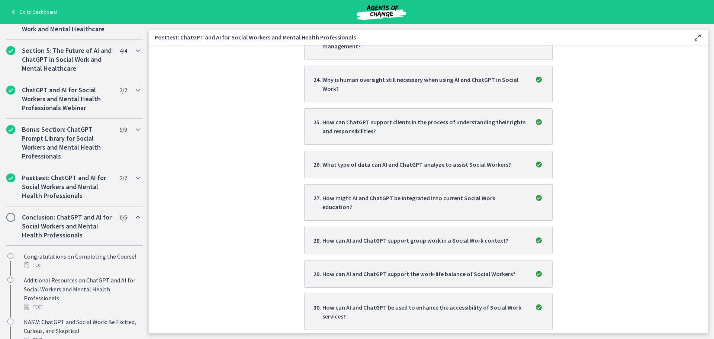
click at [698, 38] on icon at bounding box center [697, 37] width 9 height 9
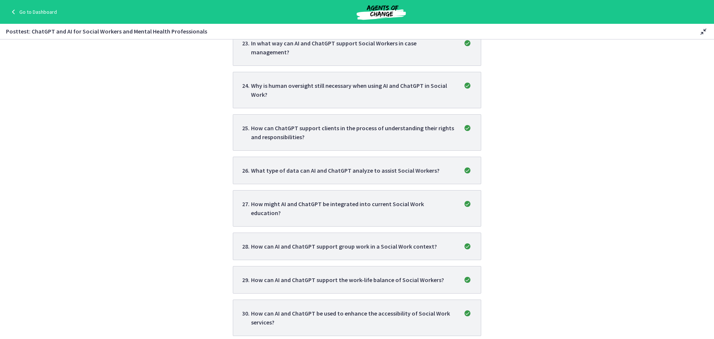
click at [701, 33] on icon at bounding box center [703, 31] width 9 height 9
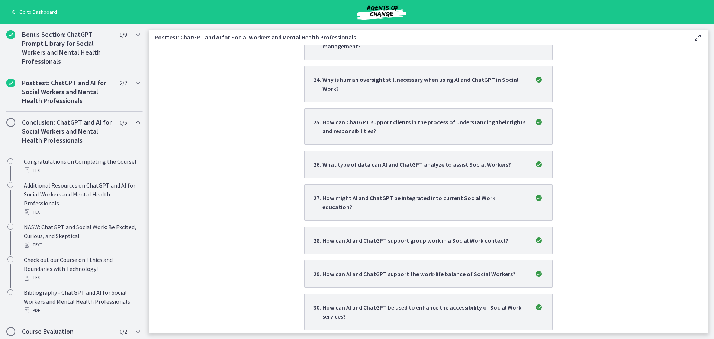
scroll to position [393, 0]
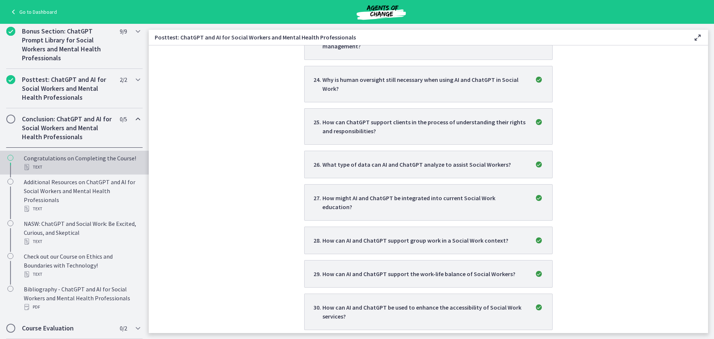
click at [81, 157] on div "Congratulations on Completing the Course! Text" at bounding box center [82, 163] width 116 height 18
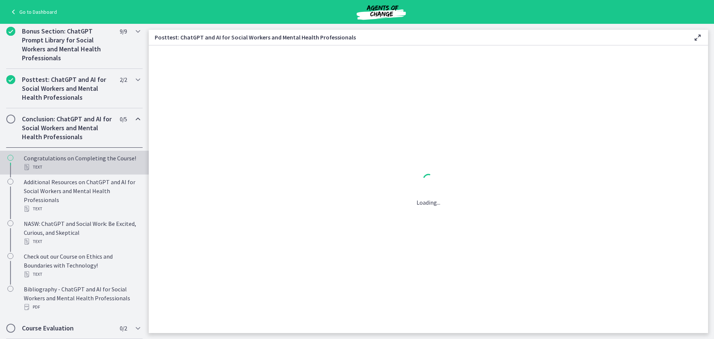
scroll to position [0, 0]
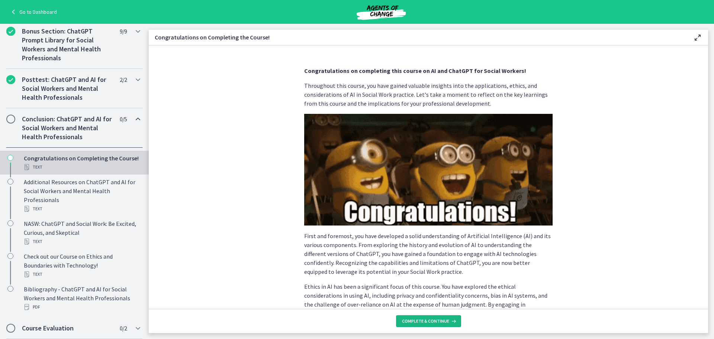
click at [419, 322] on span "Complete & continue" at bounding box center [425, 321] width 47 height 6
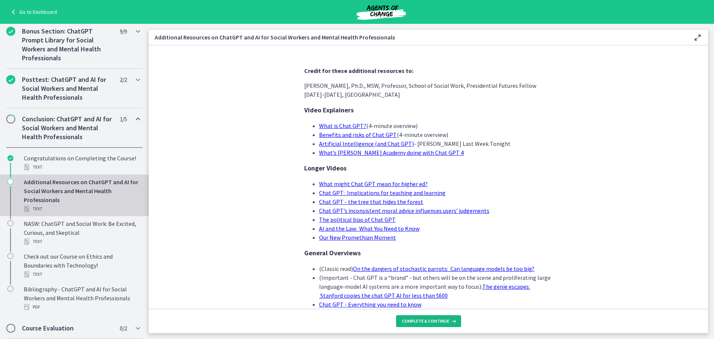
click at [426, 321] on span "Complete & continue" at bounding box center [425, 321] width 47 height 6
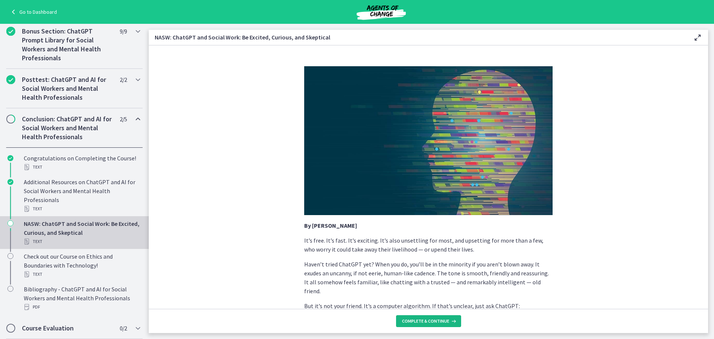
click at [421, 321] on span "Complete & continue" at bounding box center [425, 321] width 47 height 6
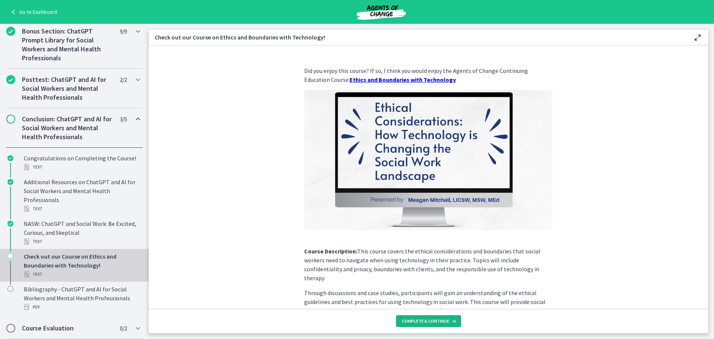
click at [426, 321] on span "Complete & continue" at bounding box center [425, 321] width 47 height 6
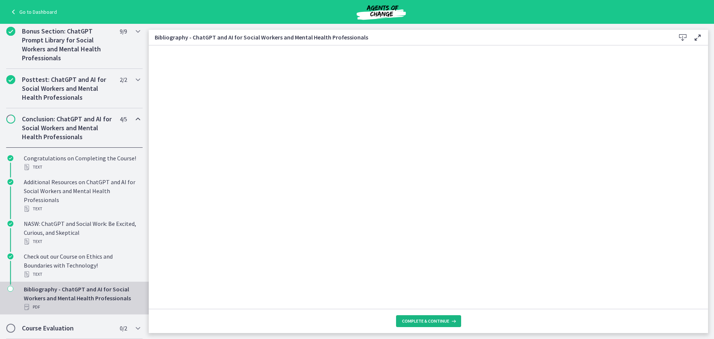
click at [424, 318] on span "Complete & continue" at bounding box center [425, 321] width 47 height 6
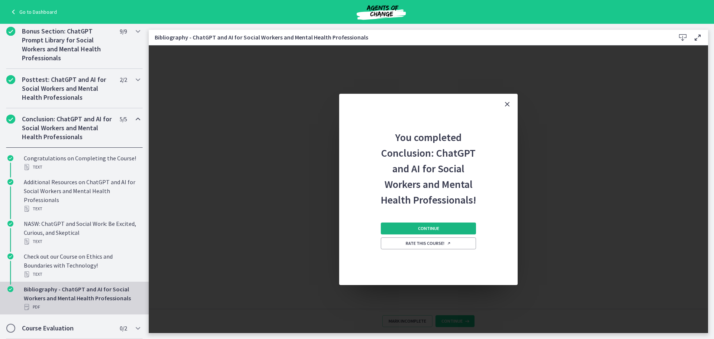
click at [424, 231] on button "Continue" at bounding box center [428, 228] width 95 height 12
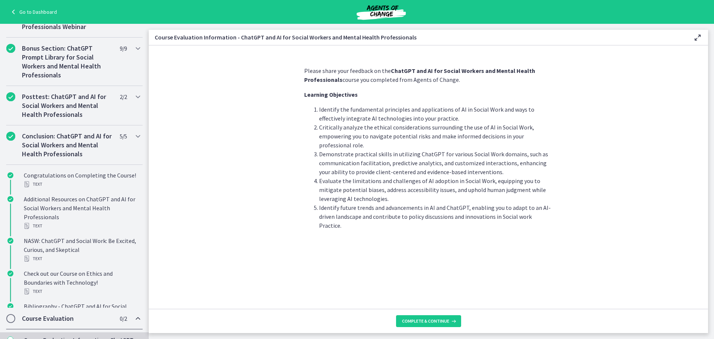
scroll to position [295, 0]
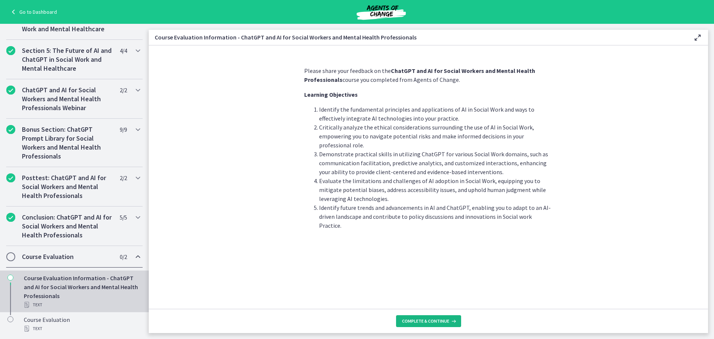
click at [429, 320] on span "Complete & continue" at bounding box center [425, 321] width 47 height 6
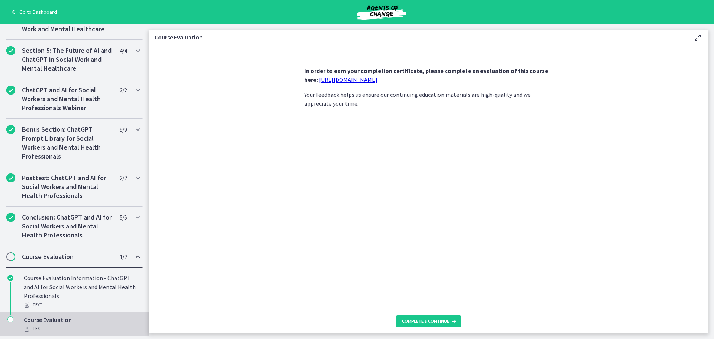
click at [349, 78] on link "[URL][DOMAIN_NAME]" at bounding box center [348, 79] width 58 height 7
